Goal: Transaction & Acquisition: Purchase product/service

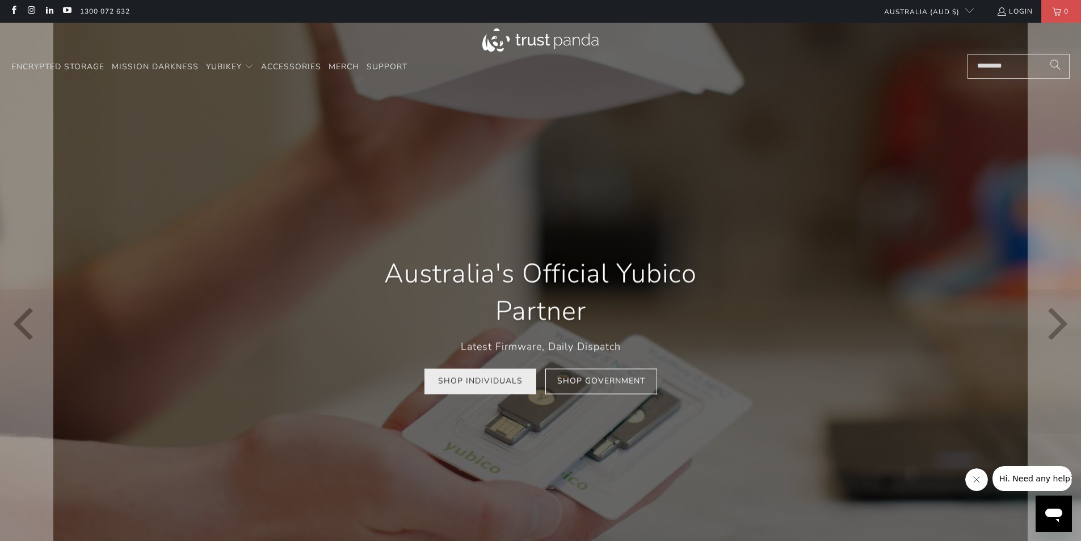
click at [483, 388] on link "Shop Individuals" at bounding box center [480, 382] width 112 height 26
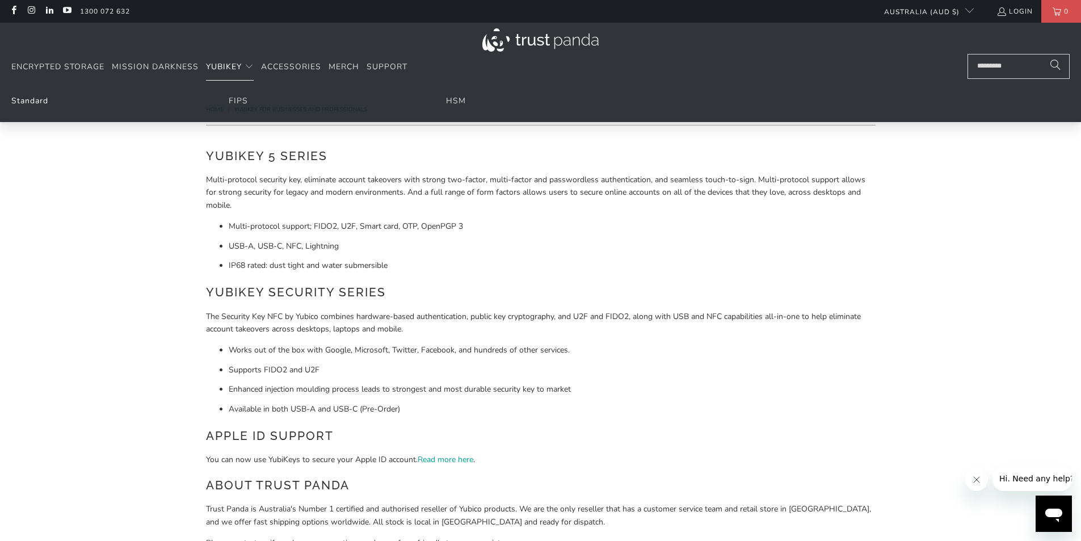
click at [42, 99] on link "Standard" at bounding box center [29, 100] width 37 height 11
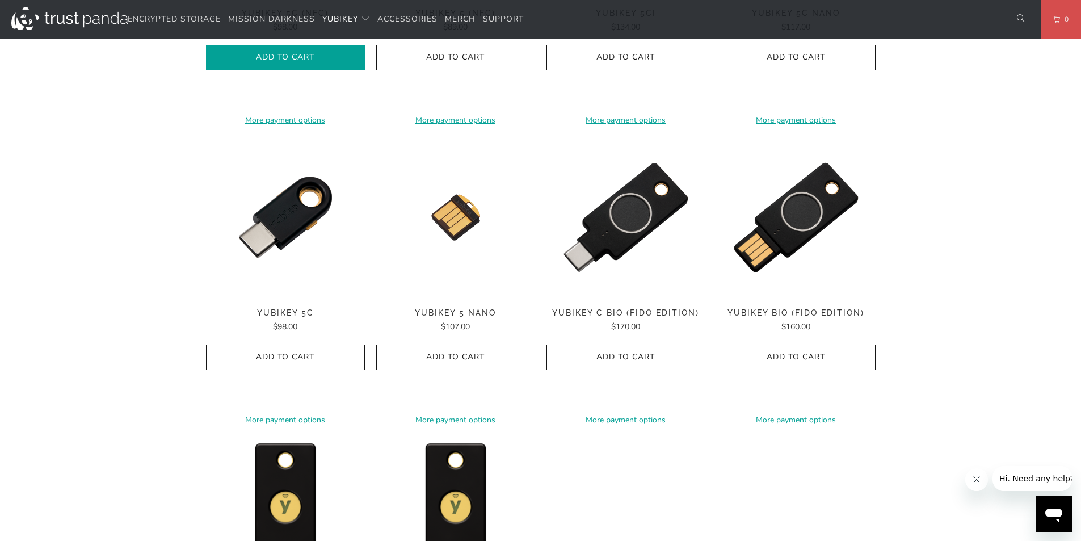
scroll to position [908, 0]
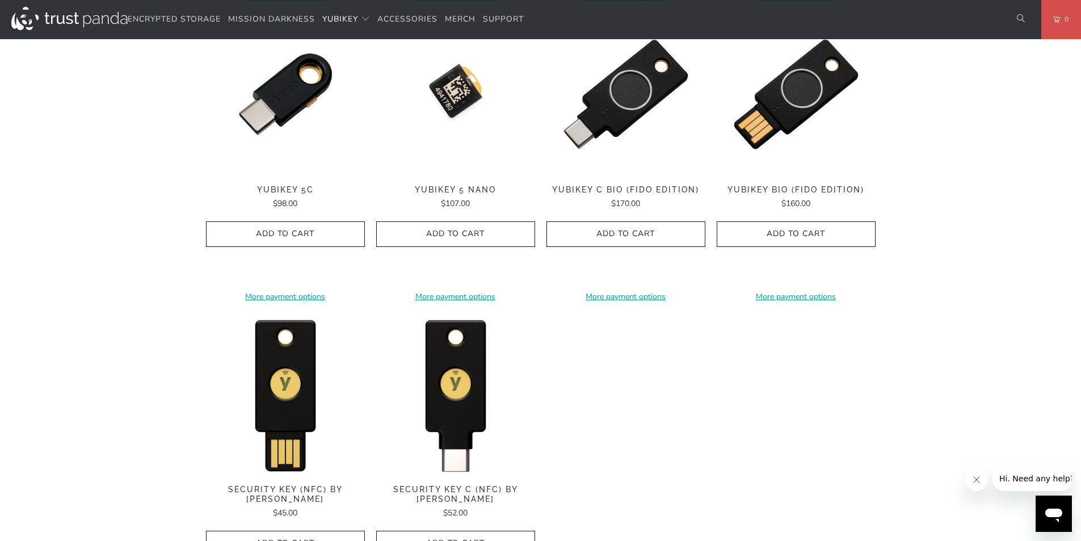
click at [455, 120] on img at bounding box center [455, 94] width 159 height 159
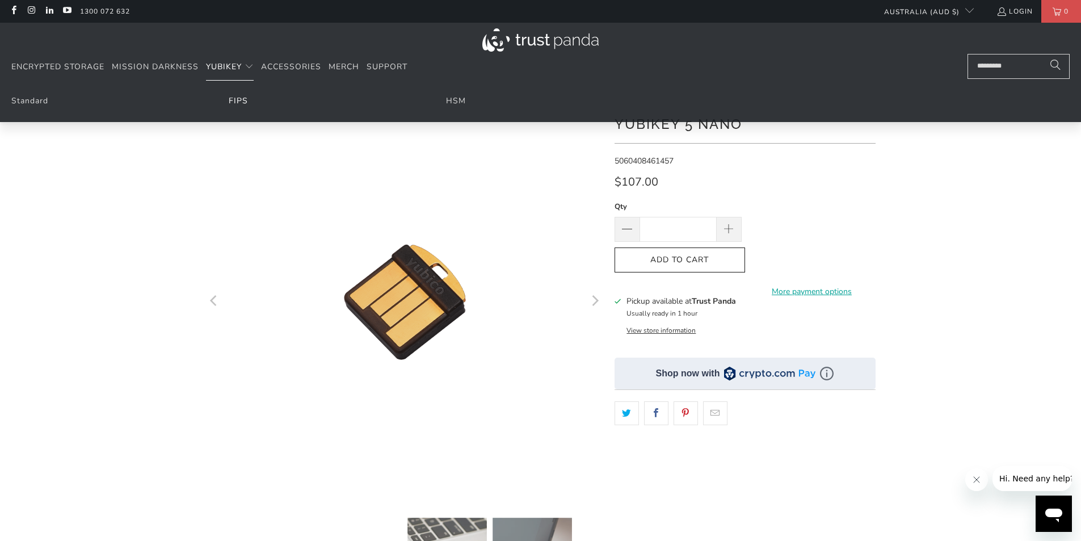
click at [242, 102] on link "FIPS" at bounding box center [238, 100] width 19 height 11
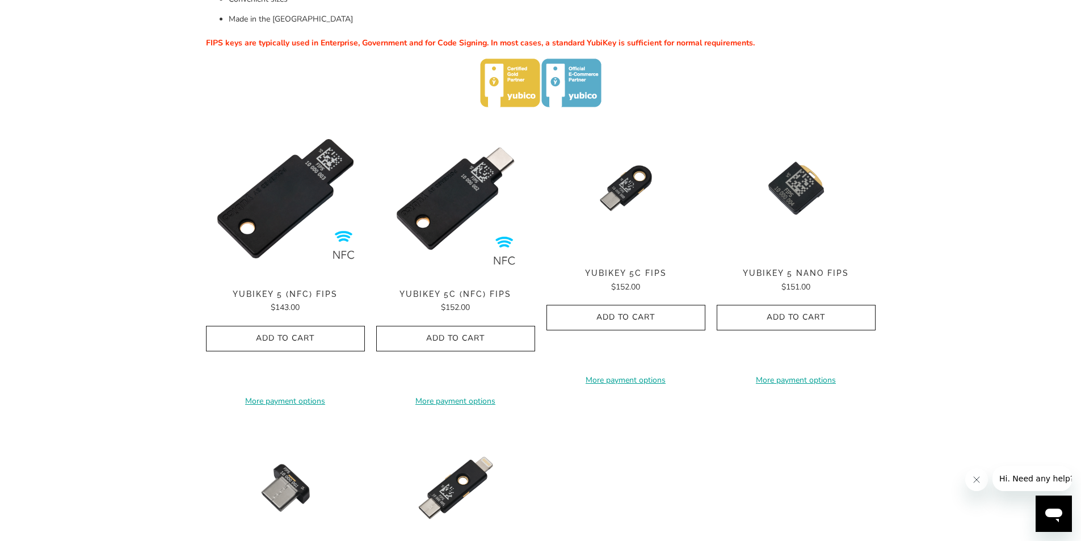
click at [781, 272] on span "YubiKey 5 Nano FIPS" at bounding box center [796, 273] width 159 height 10
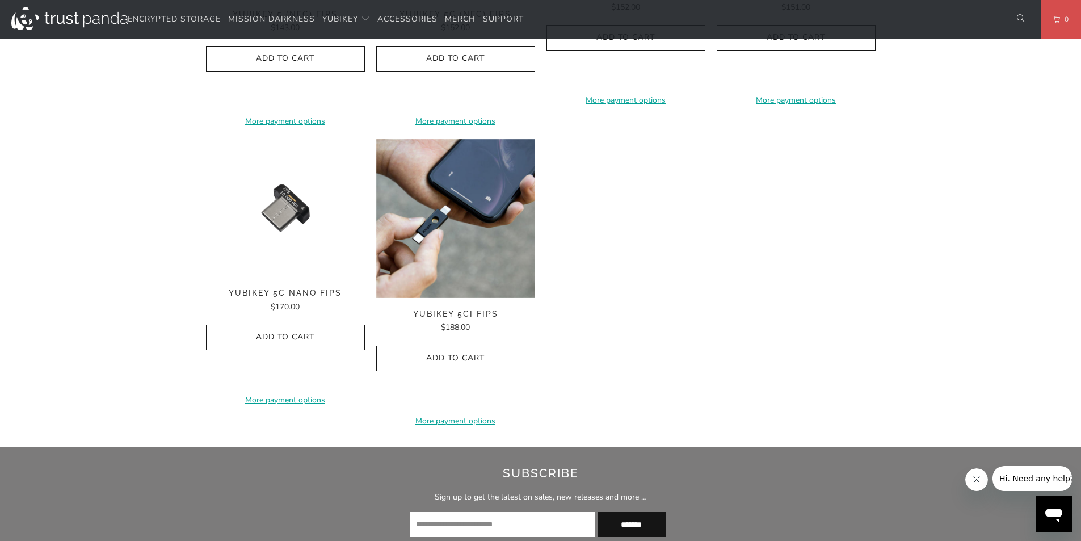
scroll to position [681, 0]
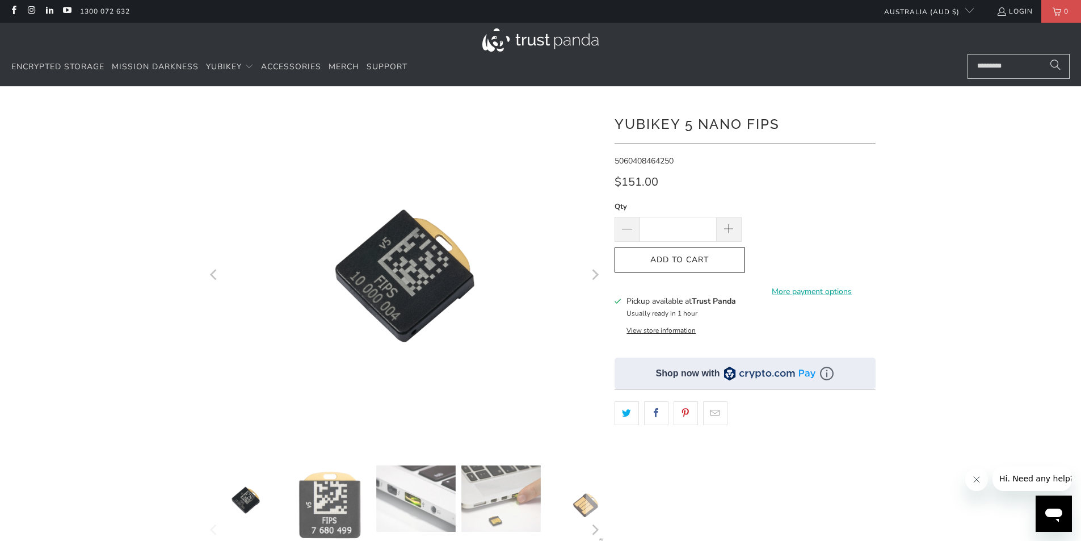
click at [594, 276] on icon "Next" at bounding box center [594, 275] width 11 height 207
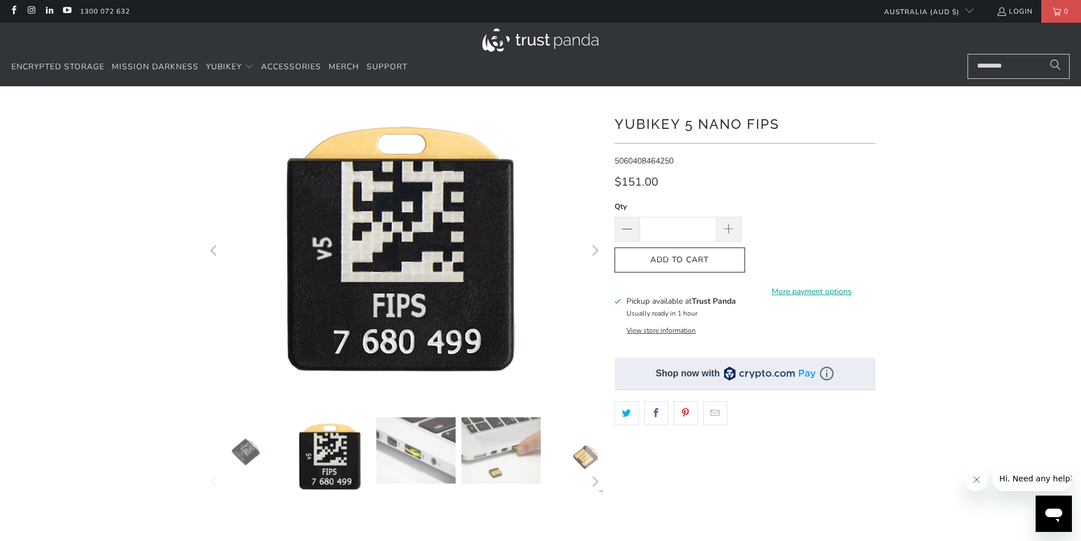
click at [598, 245] on icon "Next" at bounding box center [594, 251] width 11 height 178
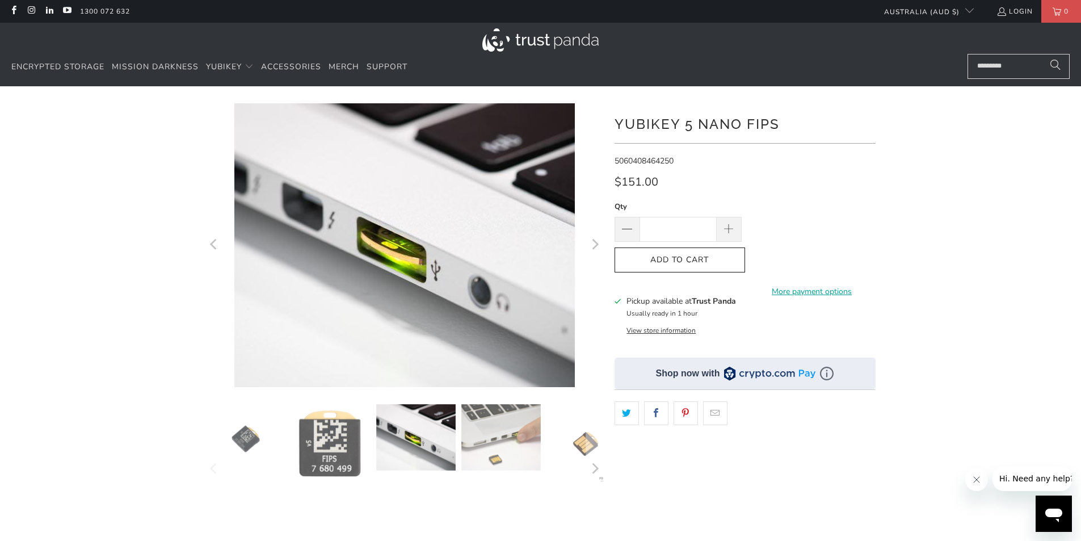
click at [653, 331] on button "View store information" at bounding box center [660, 330] width 69 height 9
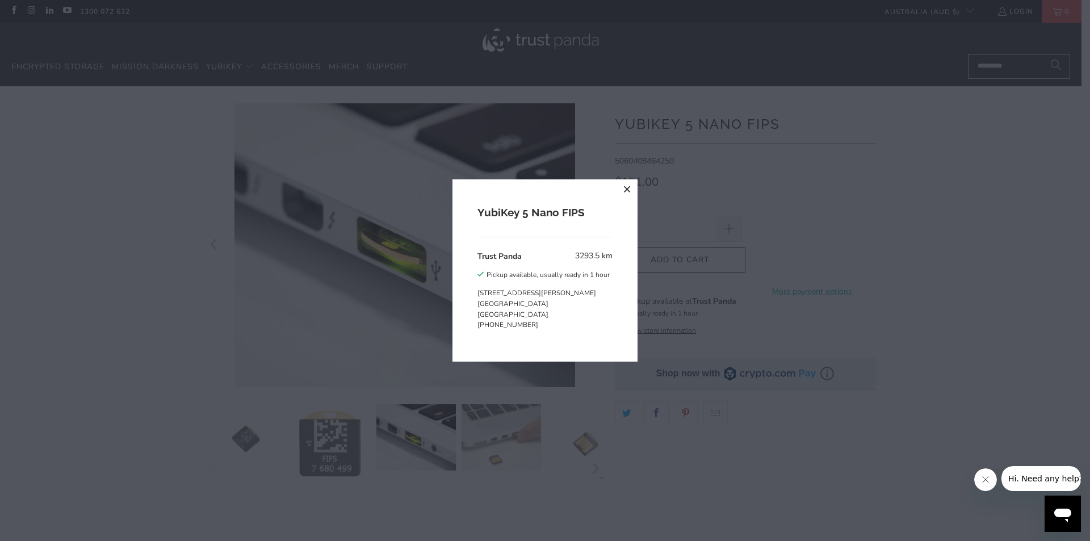
click at [719, 180] on div "YubiKey 5 Nano FIPS Trust Panda 3293.5 km Pickup available, usually ready in 1 …" at bounding box center [545, 270] width 1090 height 541
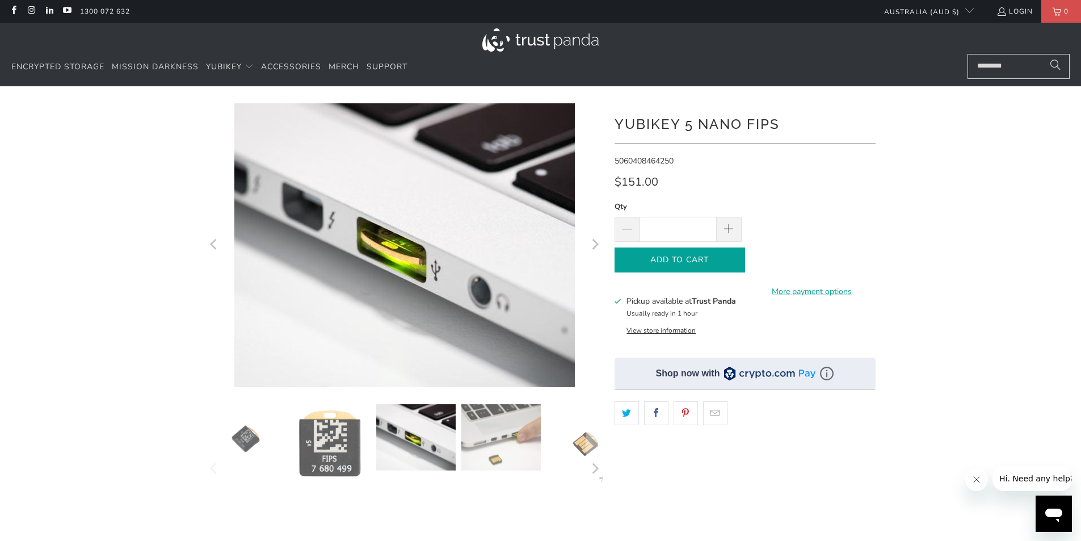
click at [693, 256] on span "Add to Cart" at bounding box center [679, 260] width 107 height 10
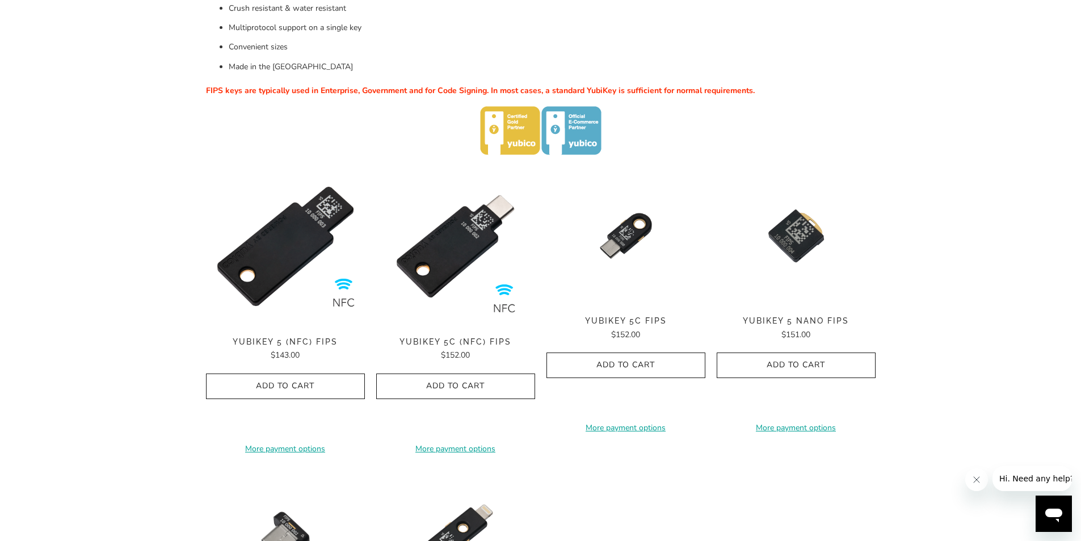
scroll to position [340, 0]
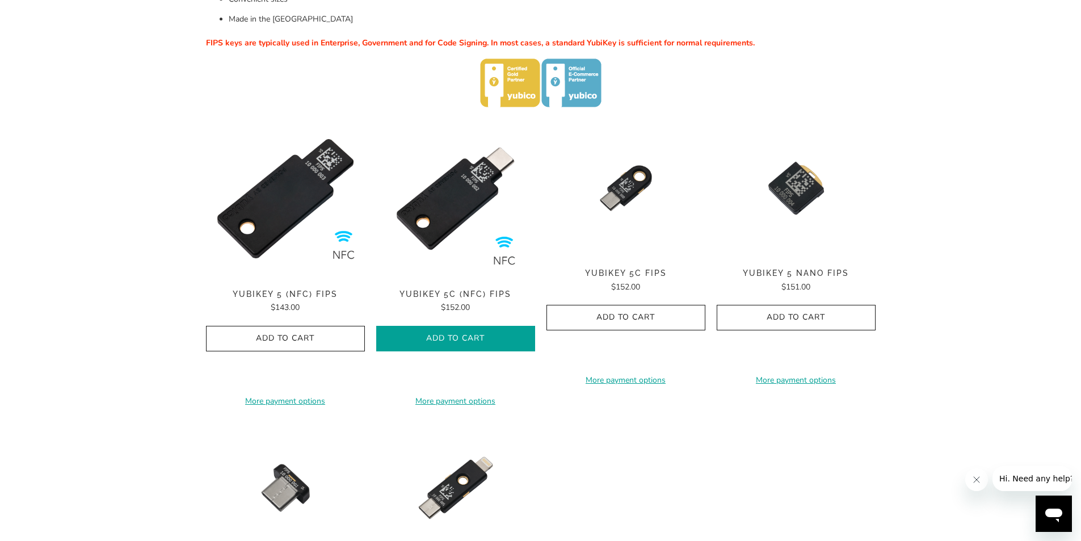
click at [455, 338] on icon "button" at bounding box center [456, 338] width 18 height 18
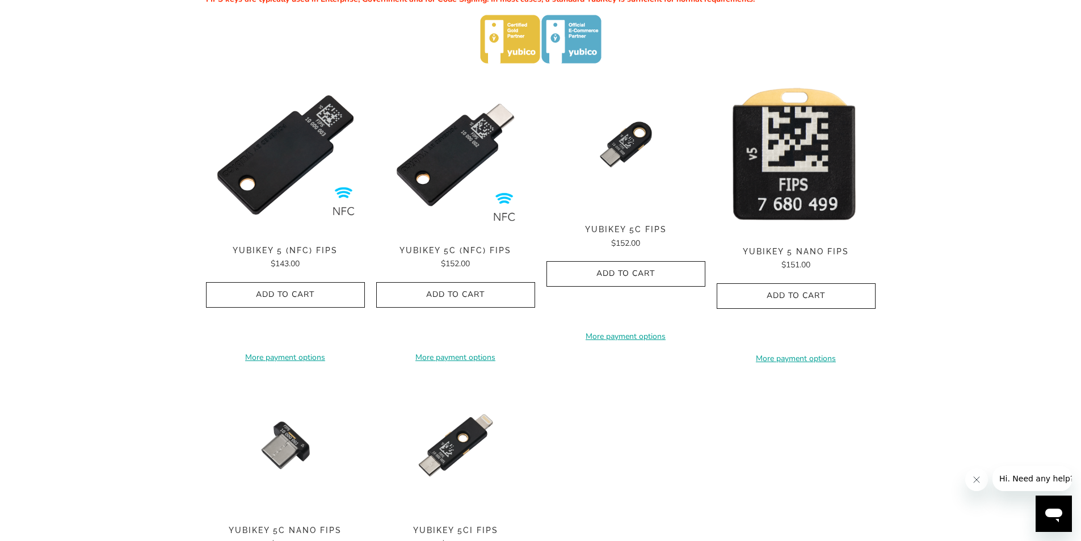
scroll to position [567, 0]
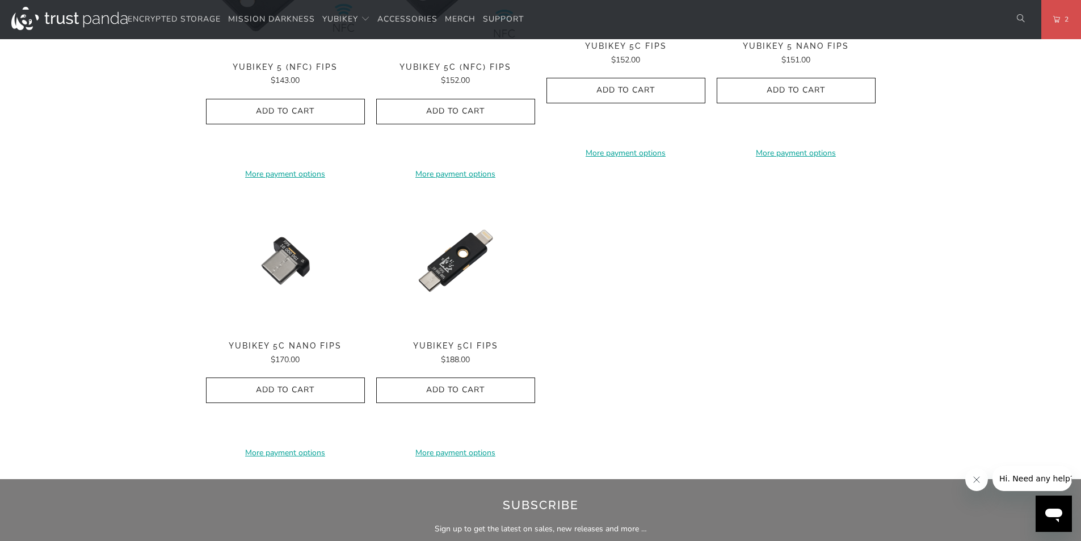
click at [482, 343] on span "YubiKey 5Ci FIPS" at bounding box center [455, 346] width 159 height 10
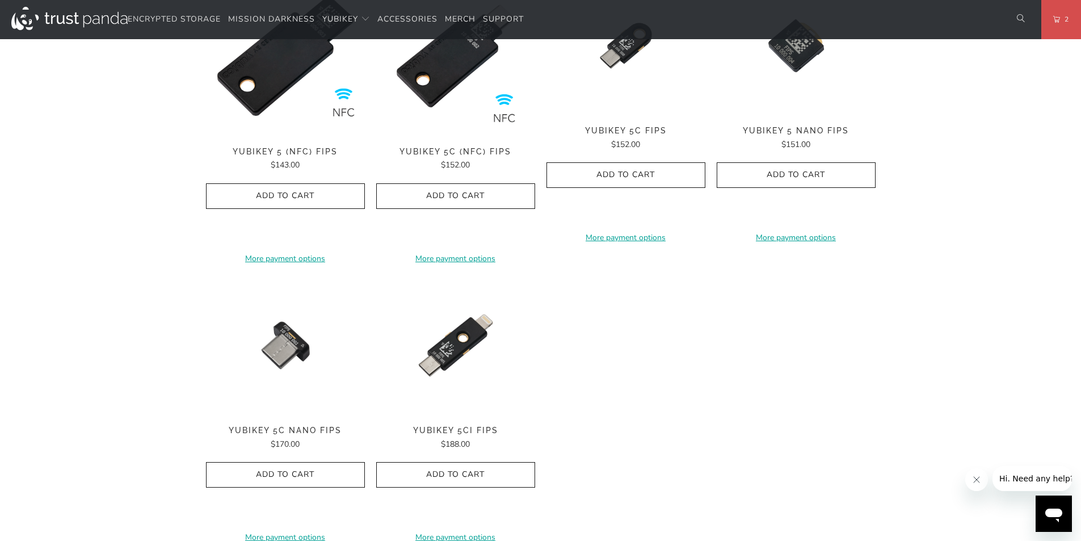
scroll to position [397, 0]
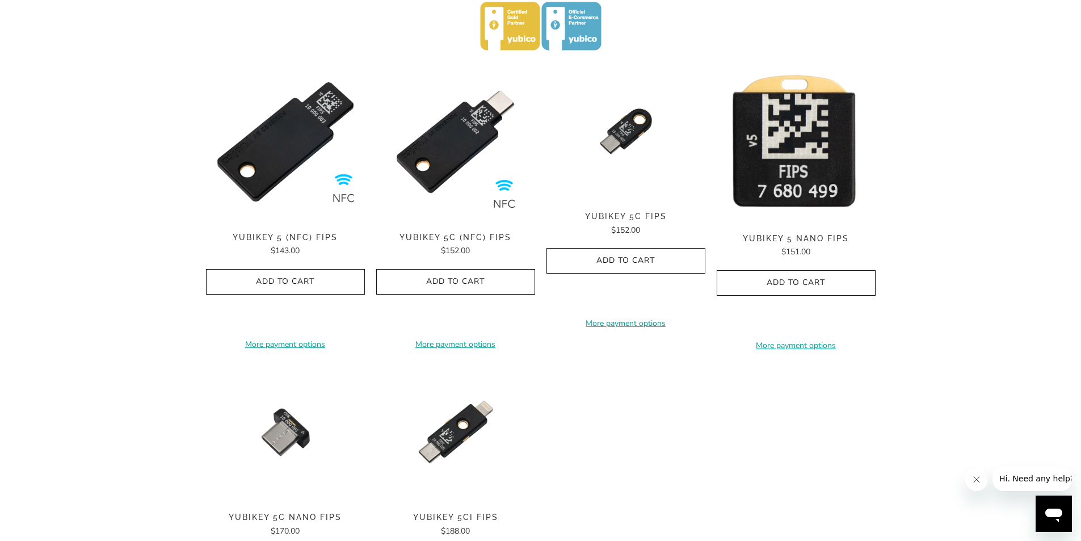
click at [764, 151] on img at bounding box center [796, 142] width 159 height 160
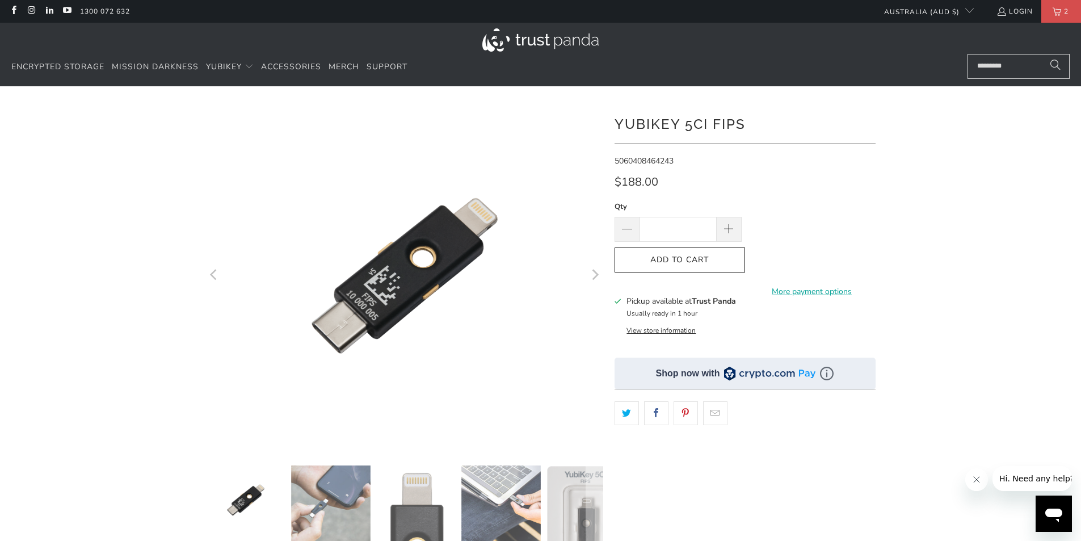
click at [600, 277] on icon "Next" at bounding box center [594, 275] width 11 height 207
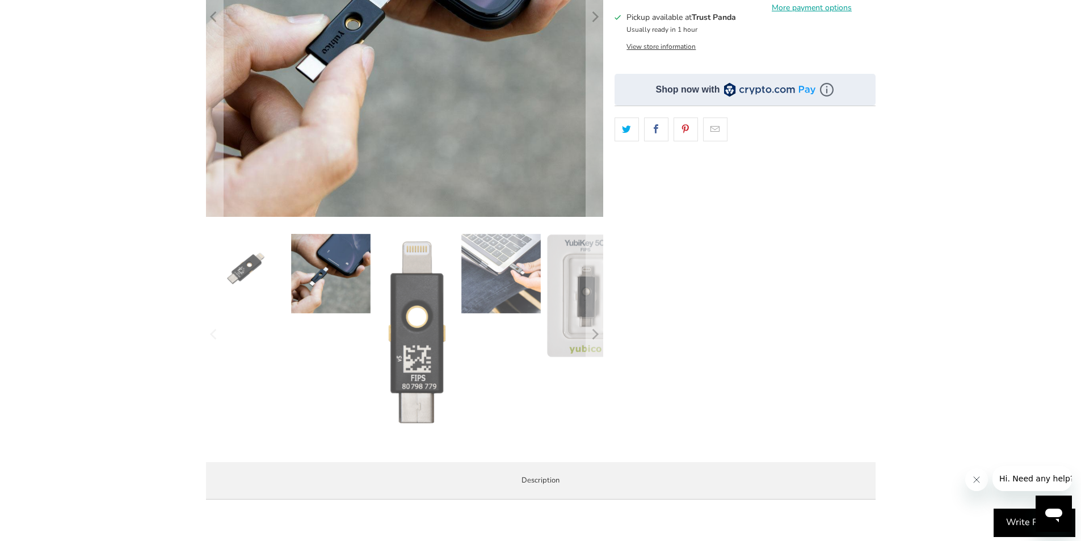
scroll to position [567, 0]
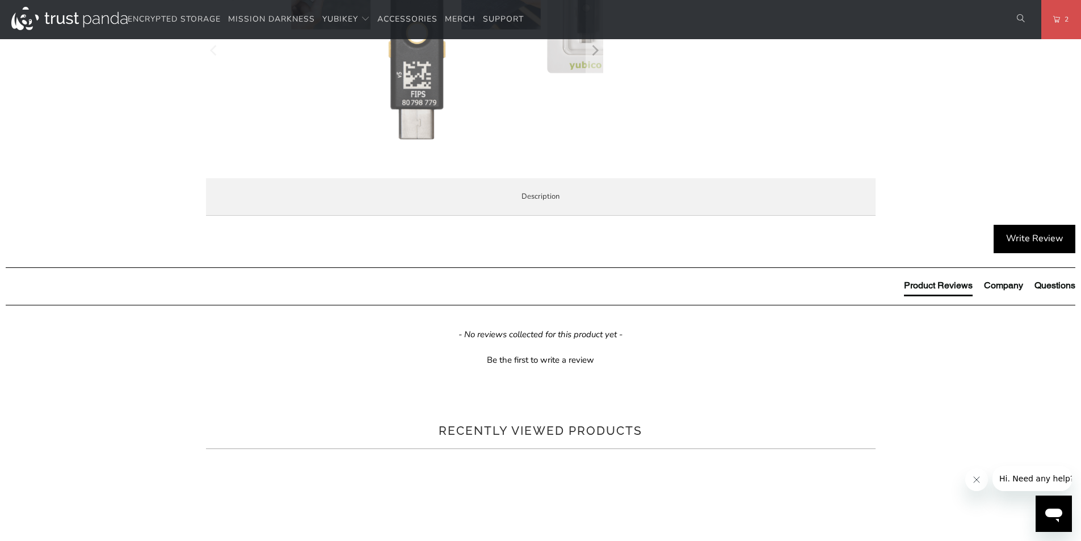
drag, startPoint x: 354, startPoint y: 313, endPoint x: 428, endPoint y: 316, distance: 73.8
click at [0, 0] on span "Note: At this time, the YubiKey for Windows Hello App is not compatible with Yu…" at bounding box center [0, 0] width 0 height 0
drag, startPoint x: 620, startPoint y: 104, endPoint x: 626, endPoint y: 107, distance: 6.6
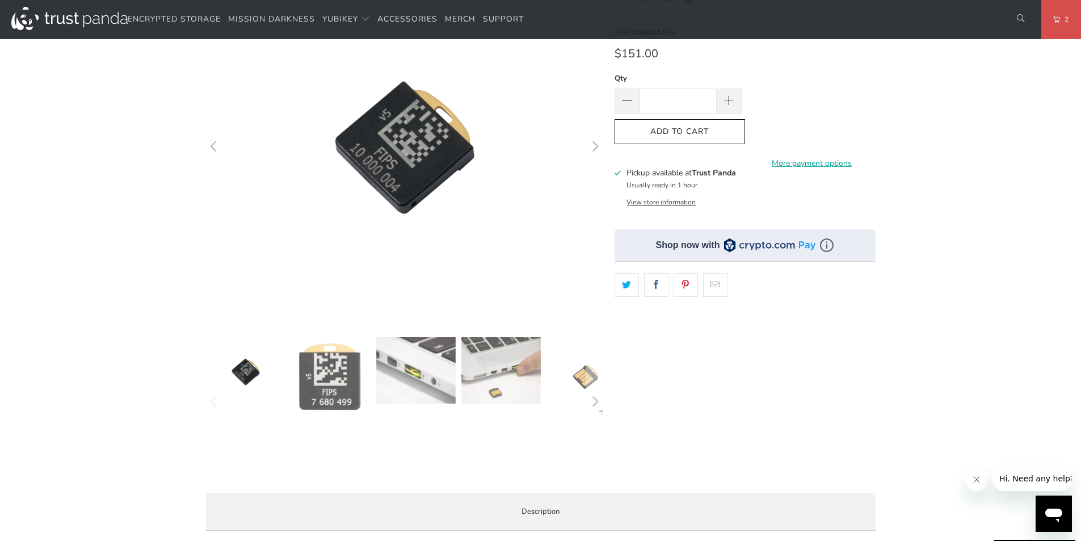
scroll to position [57, 0]
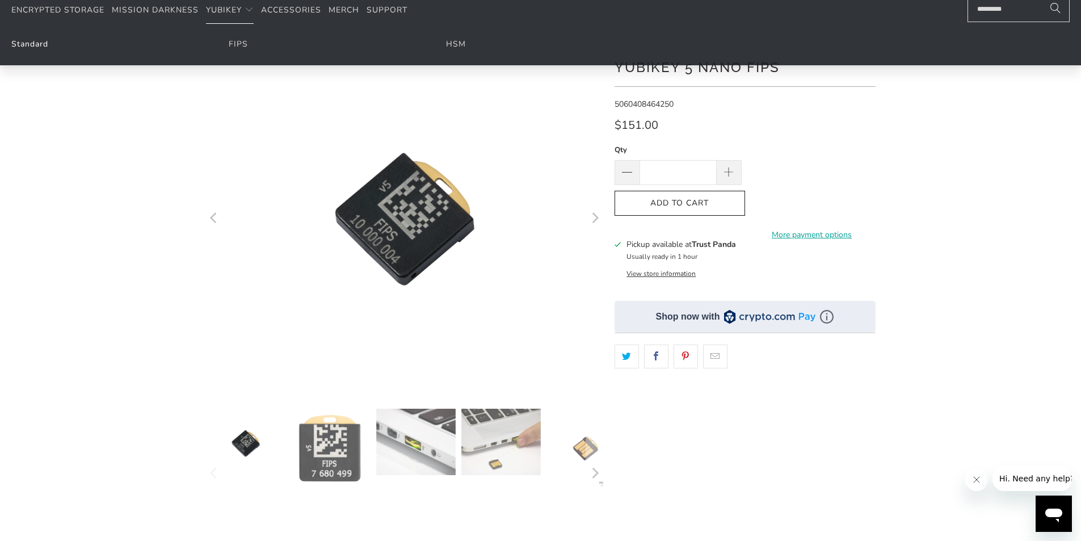
click at [40, 43] on link "Standard" at bounding box center [29, 44] width 37 height 11
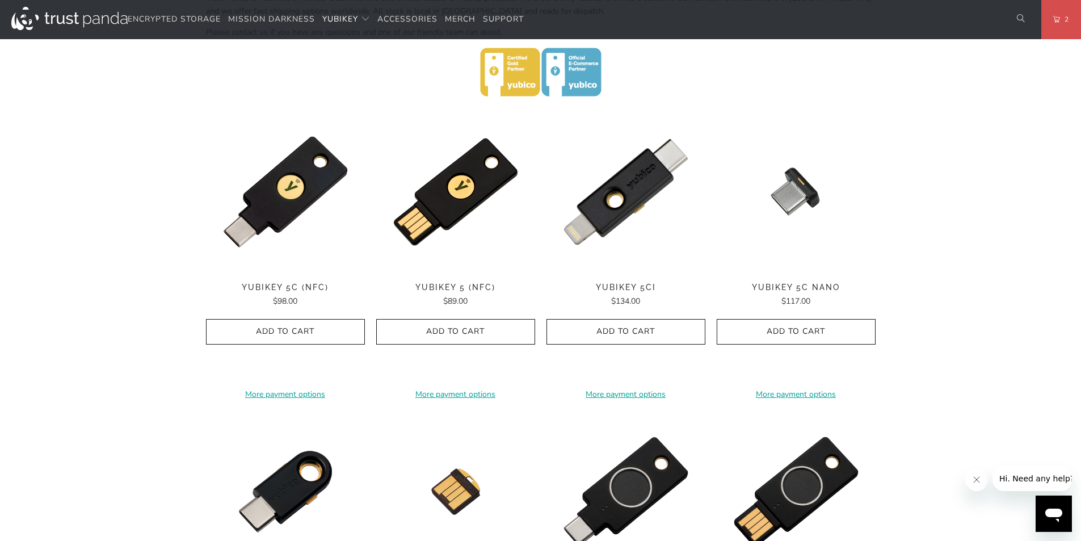
scroll to position [681, 0]
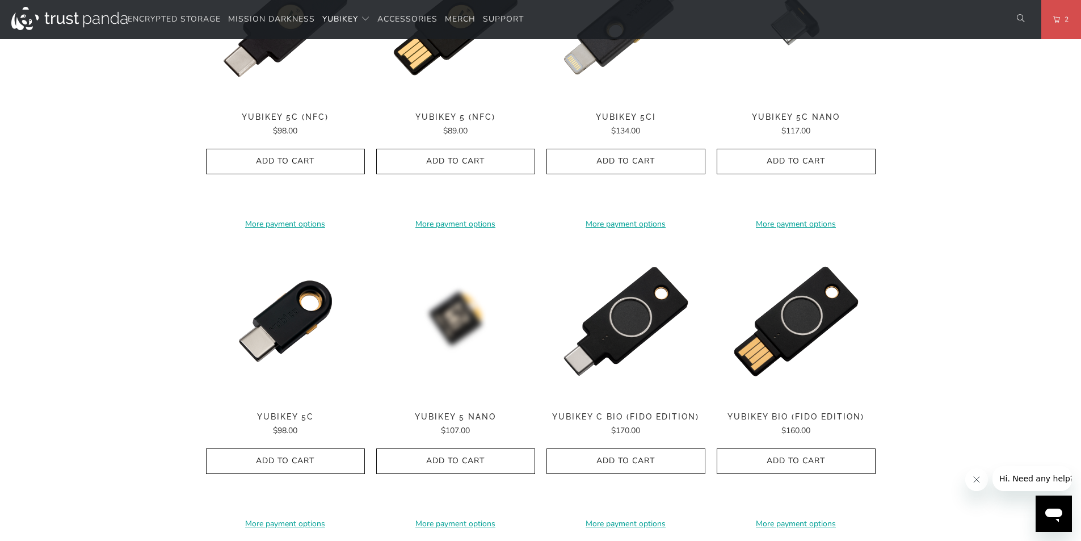
click at [466, 304] on img at bounding box center [455, 321] width 159 height 159
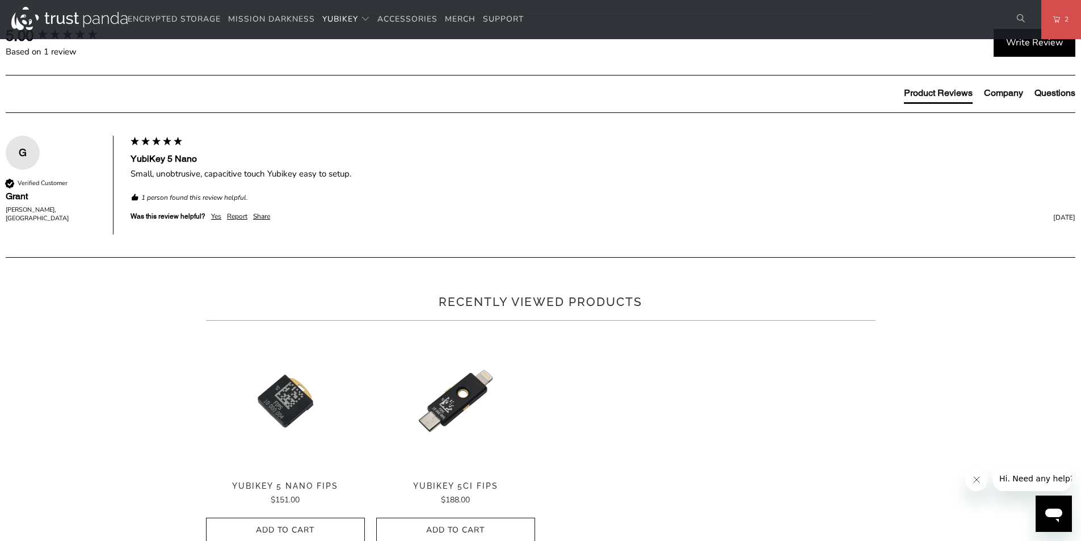
scroll to position [413, 0]
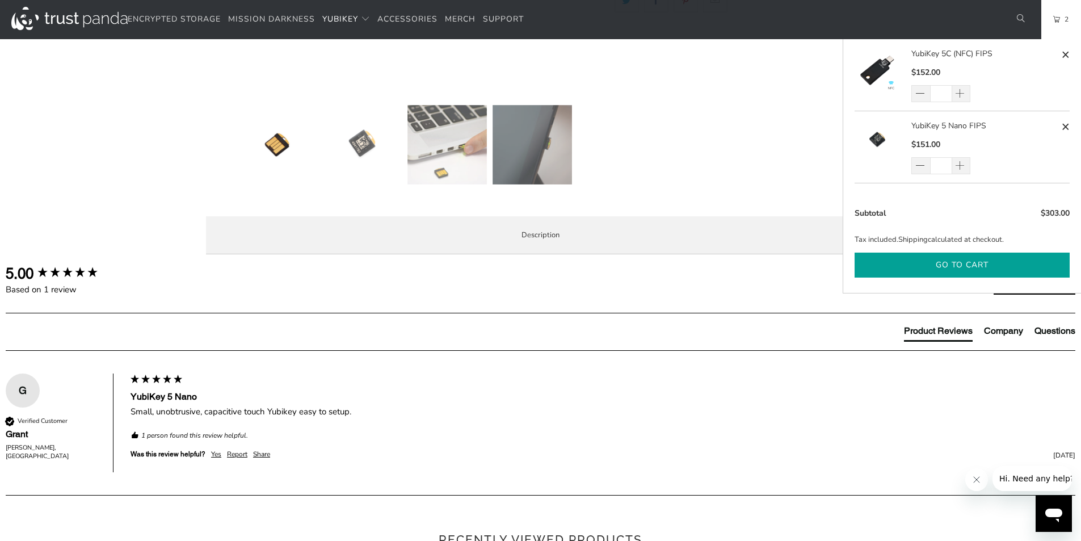
click at [940, 256] on button "Go to cart" at bounding box center [962, 266] width 215 height 26
